Goal: Complete application form

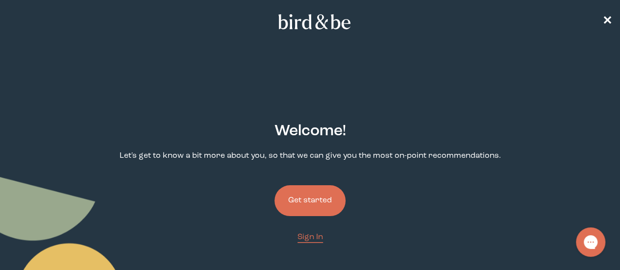
click at [324, 185] on button "Get started" at bounding box center [309, 200] width 71 height 31
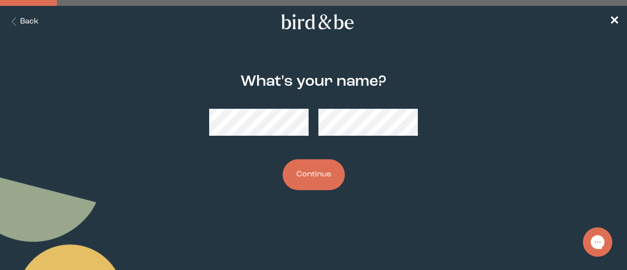
click at [309, 180] on button "Continue" at bounding box center [314, 174] width 62 height 31
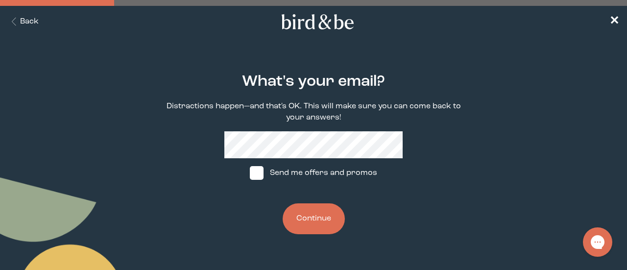
click at [317, 219] on button "Continue" at bounding box center [314, 218] width 62 height 31
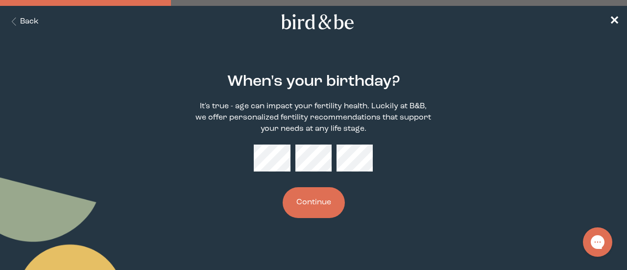
click at [314, 207] on button "Continue" at bounding box center [314, 202] width 62 height 31
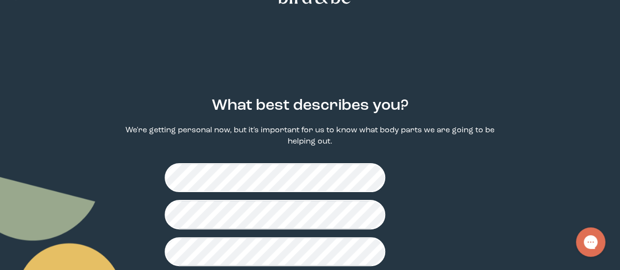
scroll to position [27, 0]
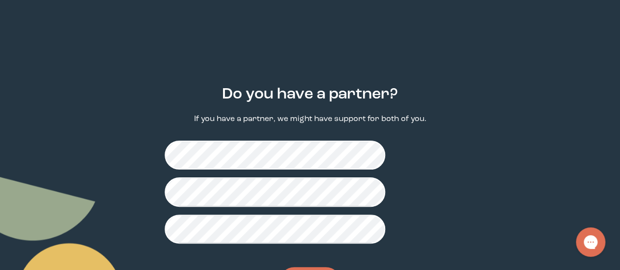
scroll to position [39, 0]
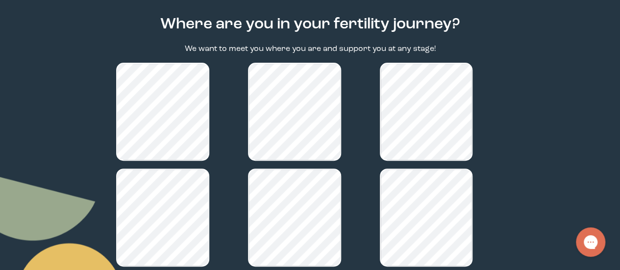
scroll to position [184, 0]
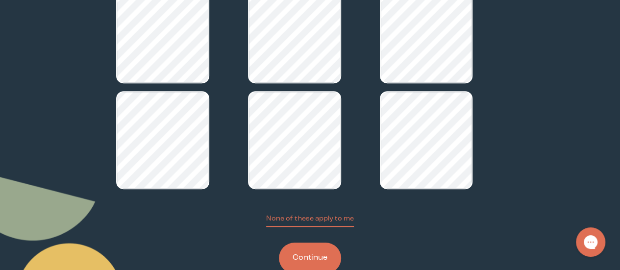
click at [314, 243] on button "Continue" at bounding box center [310, 258] width 62 height 31
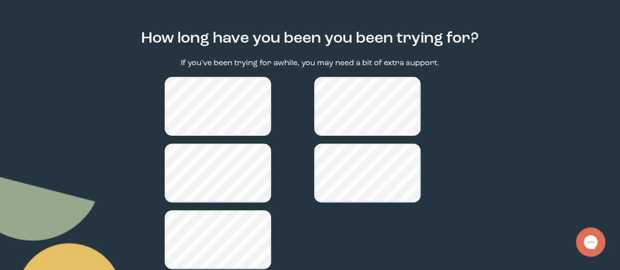
scroll to position [135, 0]
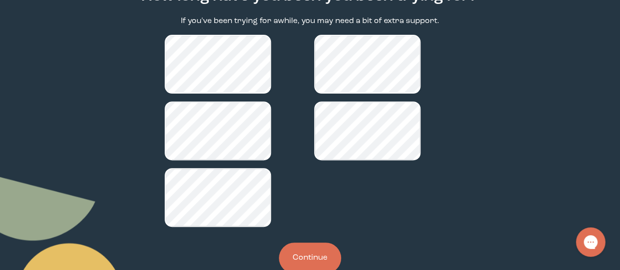
click at [314, 243] on button "Continue" at bounding box center [310, 258] width 62 height 31
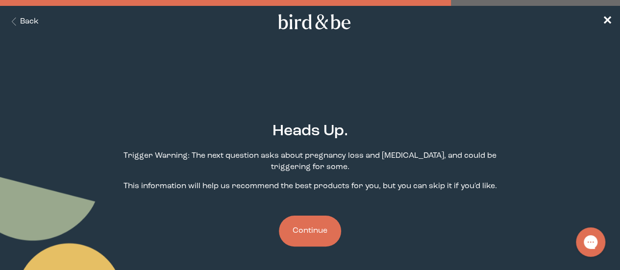
click at [318, 216] on button "Continue" at bounding box center [310, 231] width 62 height 31
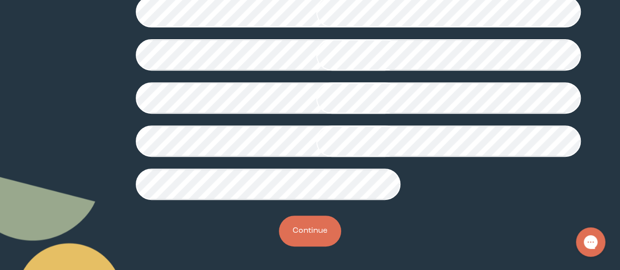
scroll to position [322, 0]
click at [304, 246] on button "Continue" at bounding box center [310, 231] width 62 height 31
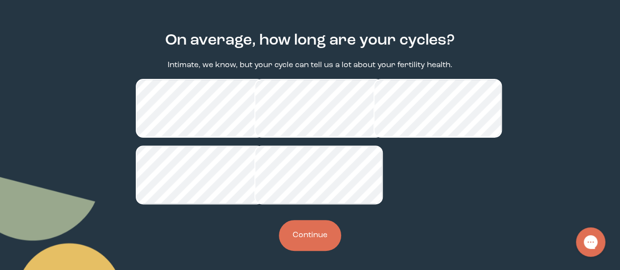
scroll to position [92, 0]
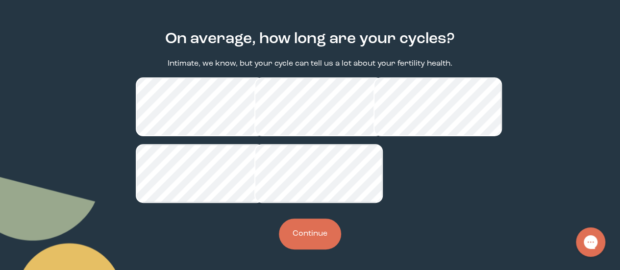
click at [323, 249] on button "Continue" at bounding box center [310, 234] width 62 height 31
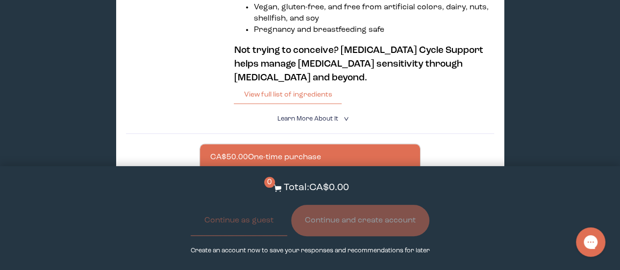
scroll to position [364, 0]
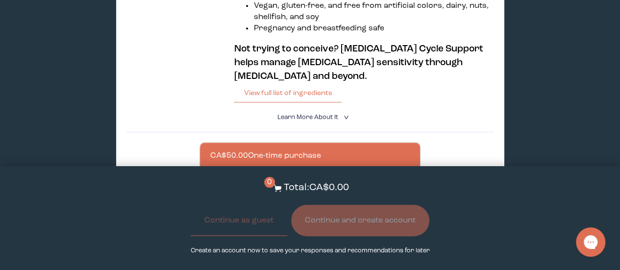
click at [361, 143] on div at bounding box center [319, 156] width 219 height 27
click at [210, 150] on input "CA$50.00 One-time purchase" at bounding box center [209, 150] width 0 height 0
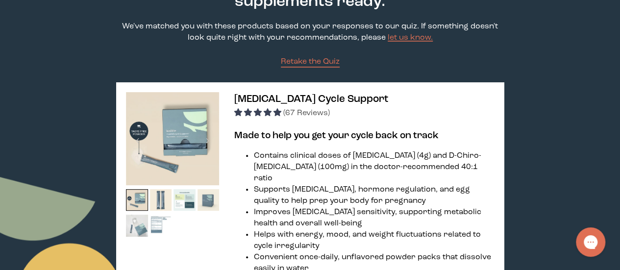
scroll to position [93, 0]
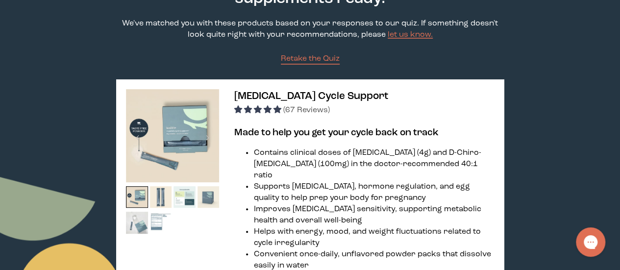
click at [304, 111] on span "(67 Reviews)" at bounding box center [306, 110] width 47 height 8
click at [264, 97] on span "[MEDICAL_DATA] Cycle Support" at bounding box center [311, 96] width 154 height 10
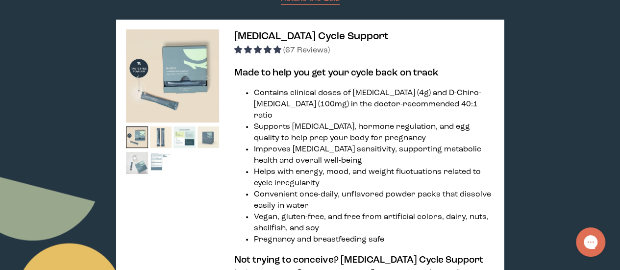
scroll to position [0, 0]
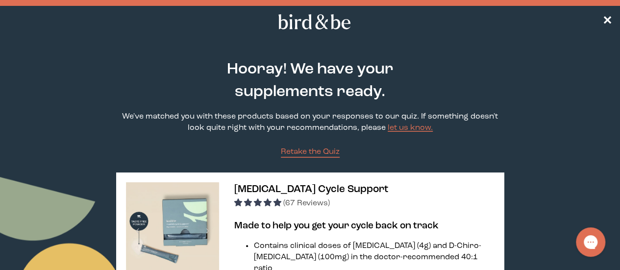
click at [309, 202] on span "(67 Reviews)" at bounding box center [306, 203] width 47 height 8
